Goal: Understand process/instructions: Learn how to perform a task or action

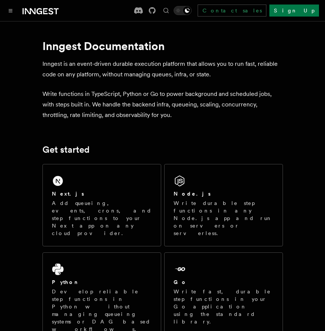
click at [115, 203] on p "Add queueing, events, crons, and step functions to your Next app on any cloud p…" at bounding box center [102, 218] width 100 height 38
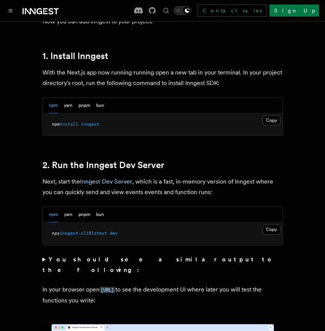
scroll to position [438, 0]
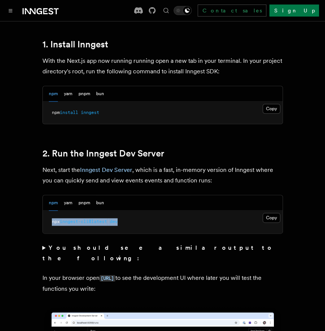
drag, startPoint x: 130, startPoint y: 209, endPoint x: 51, endPoint y: 210, distance: 78.5
click at [51, 210] on pre "npx inngest-cli@latest dev" at bounding box center [163, 221] width 240 height 23
copy span "npx inngest-cli@latest dev"
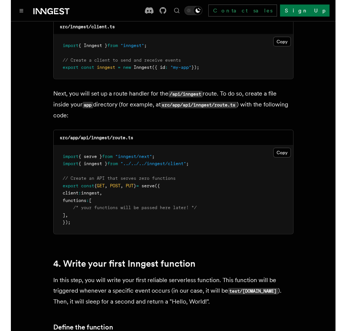
scroll to position [1064, 0]
